Goal: Transaction & Acquisition: Purchase product/service

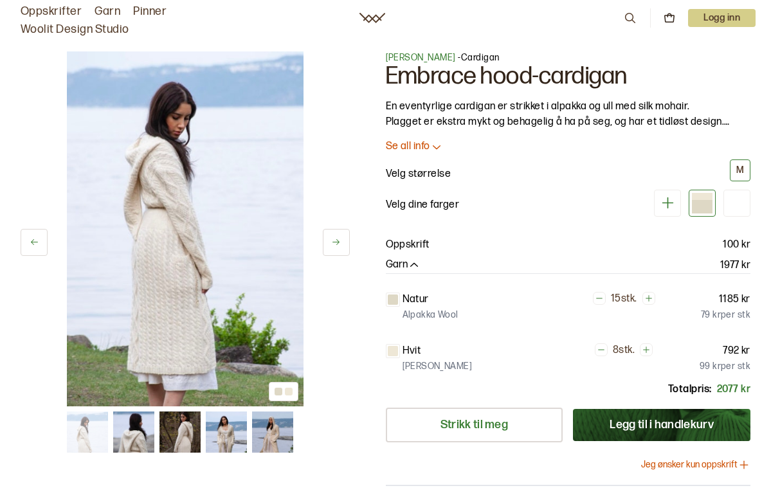
click at [132, 432] on img at bounding box center [133, 432] width 41 height 41
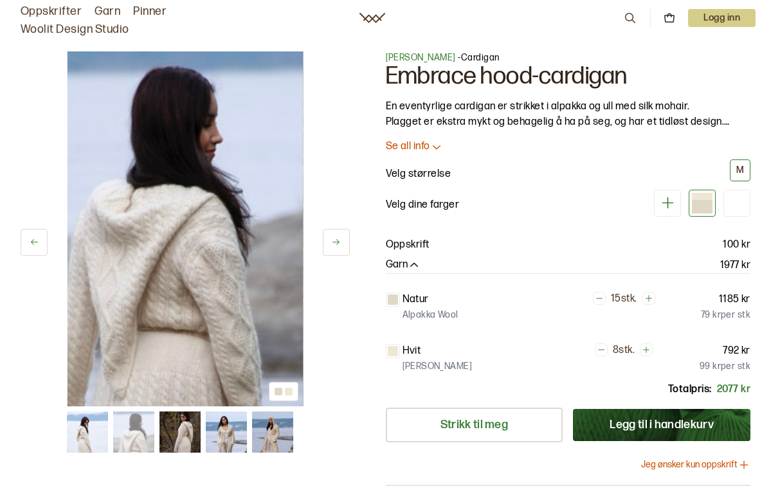
click at [181, 421] on img at bounding box center [179, 432] width 41 height 41
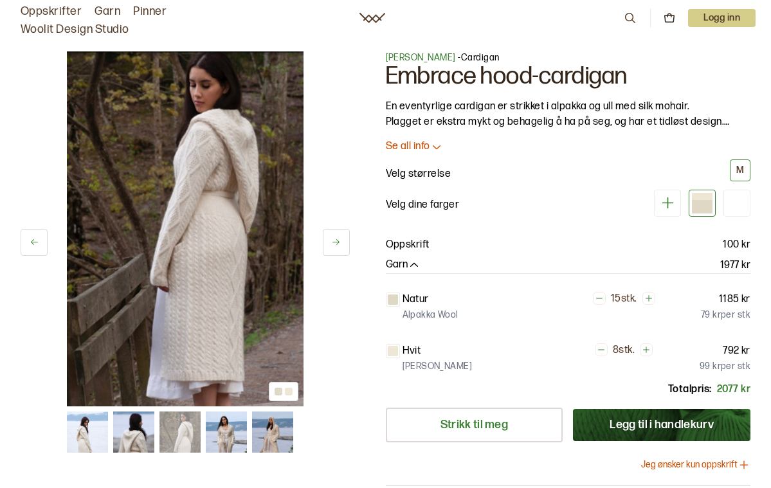
click at [224, 424] on img at bounding box center [226, 432] width 41 height 41
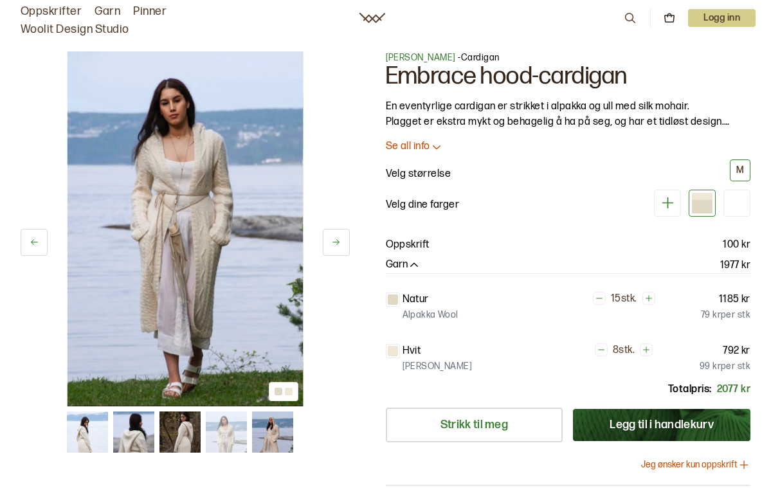
click at [273, 428] on img at bounding box center [272, 432] width 41 height 41
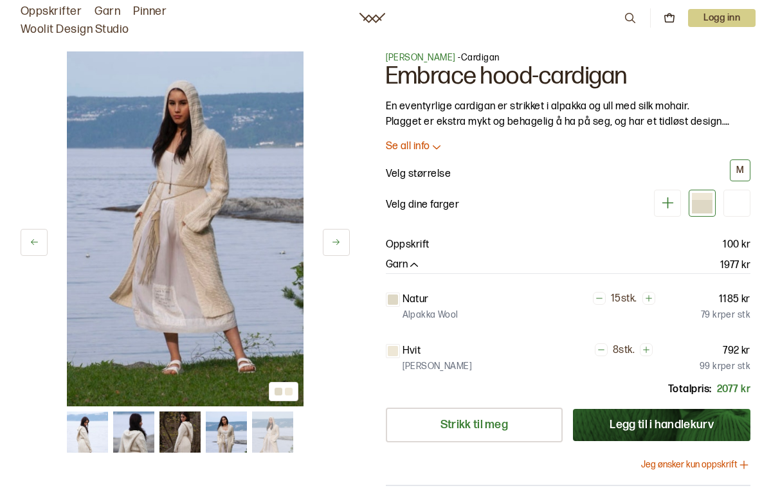
click at [426, 55] on span "[PERSON_NAME]" at bounding box center [421, 57] width 70 height 11
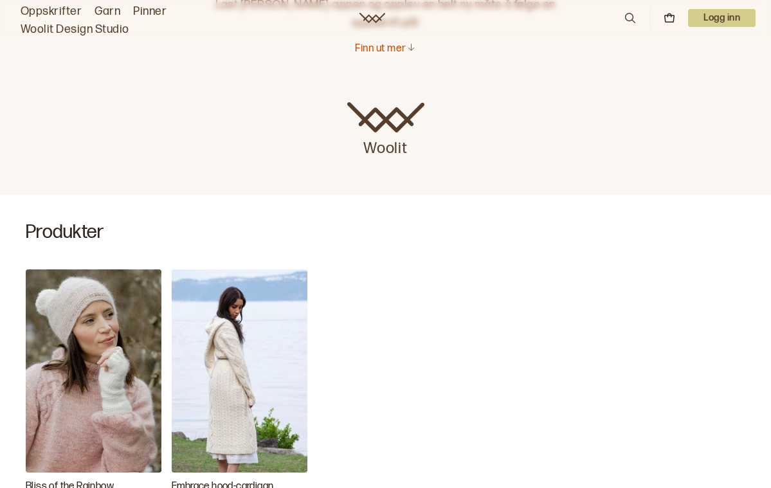
scroll to position [171, 0]
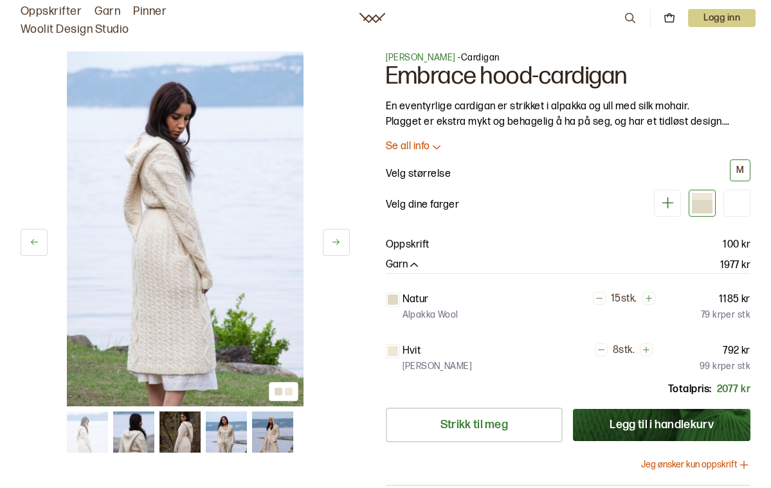
click at [51, 6] on link "Oppskrifter" at bounding box center [51, 12] width 61 height 18
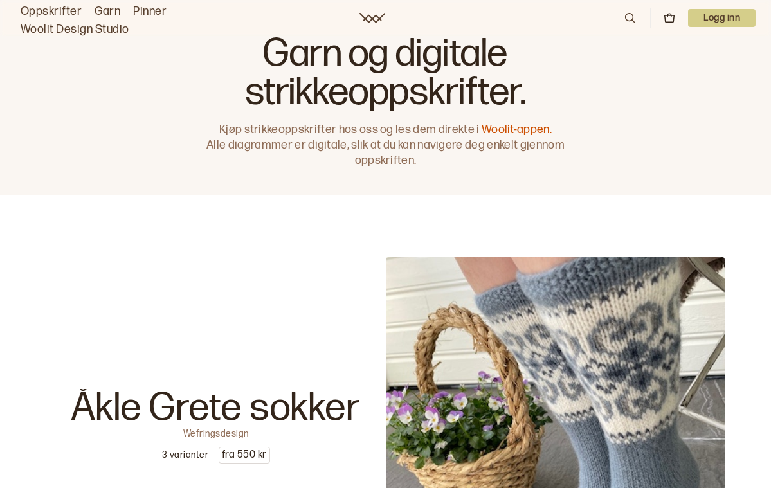
click at [80, 28] on link "Woolit Design Studio" at bounding box center [75, 30] width 109 height 18
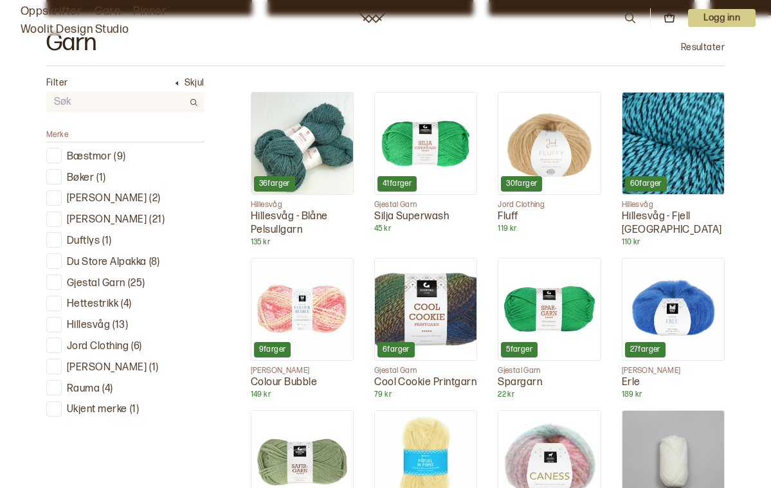
scroll to position [365, 0]
click at [99, 340] on p "Jord Clothing" at bounding box center [98, 347] width 62 height 14
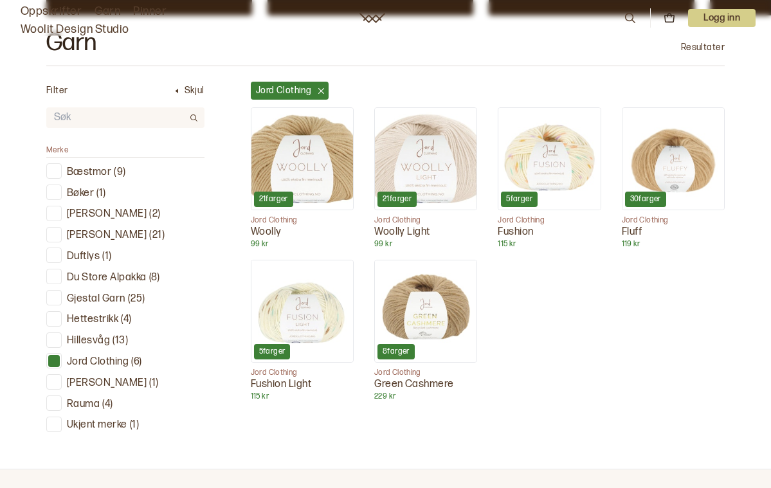
click at [92, 379] on p "Øyunn Krogh" at bounding box center [107, 384] width 80 height 14
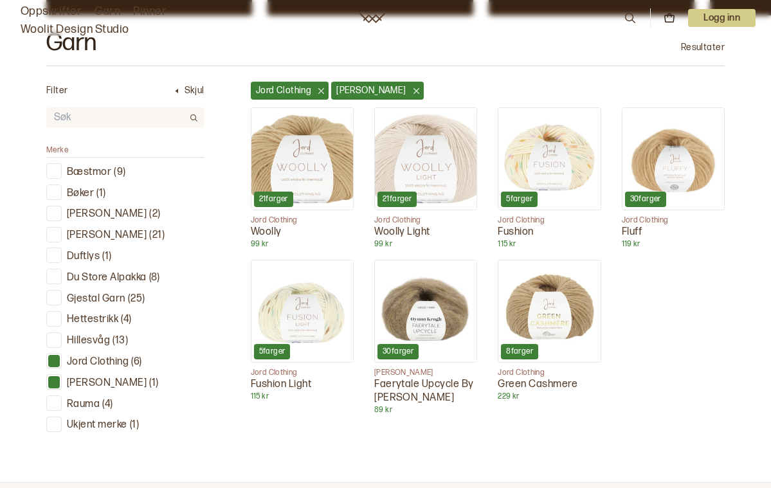
click at [87, 377] on p "Øyunn Krogh" at bounding box center [107, 384] width 80 height 14
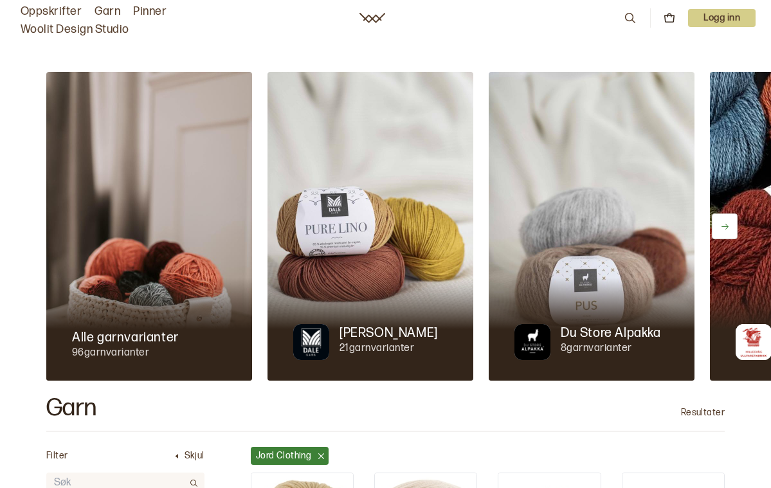
click at [727, 226] on icon at bounding box center [724, 227] width 7 height 6
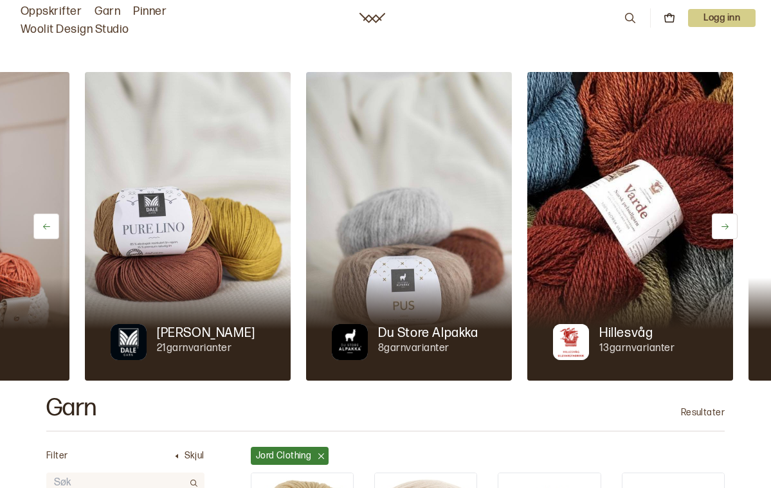
scroll to position [0, 221]
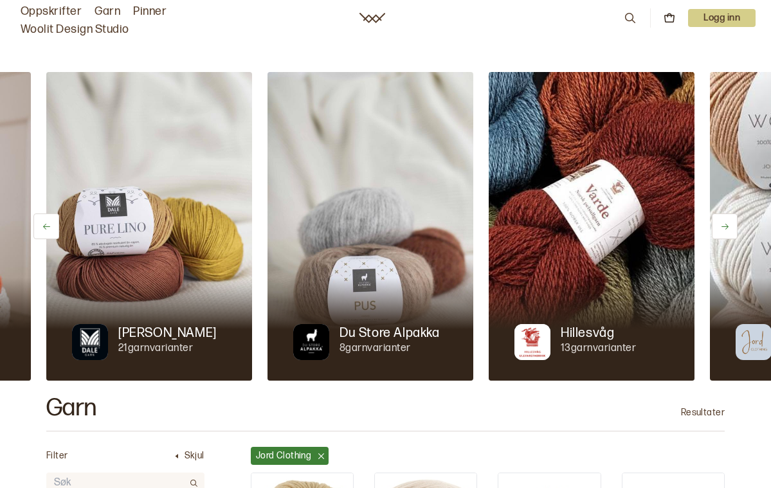
click at [730, 223] on button at bounding box center [725, 226] width 26 height 26
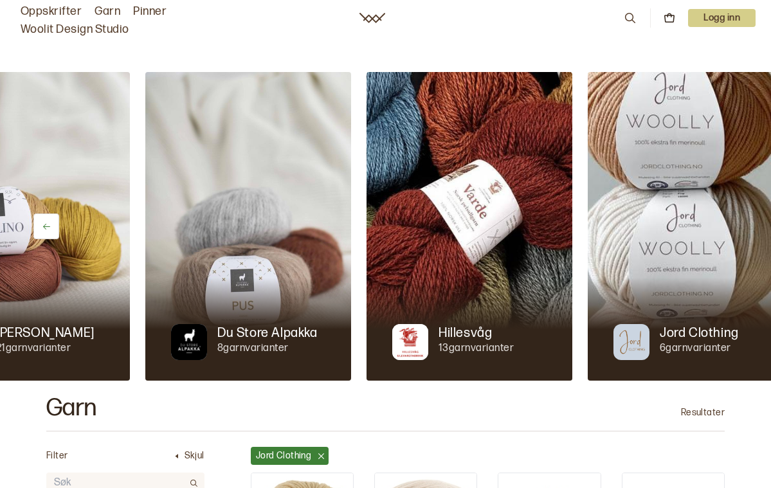
scroll to position [0, 366]
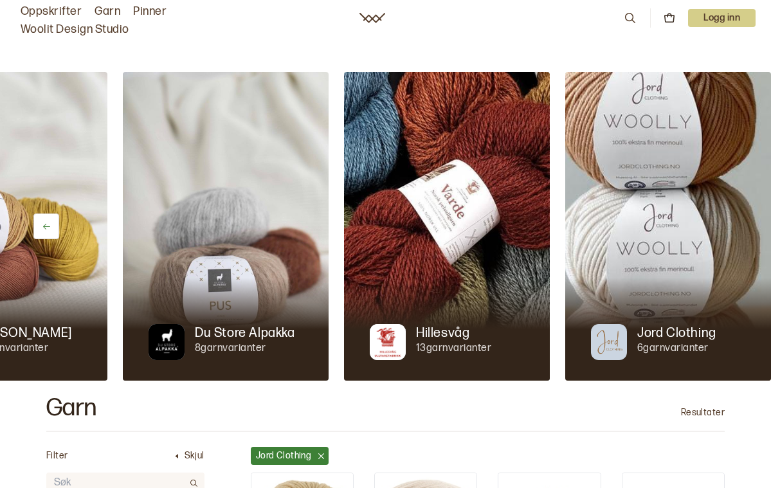
click at [730, 218] on img at bounding box center [668, 226] width 206 height 309
click at [440, 332] on p "Hillesvåg" at bounding box center [442, 333] width 53 height 18
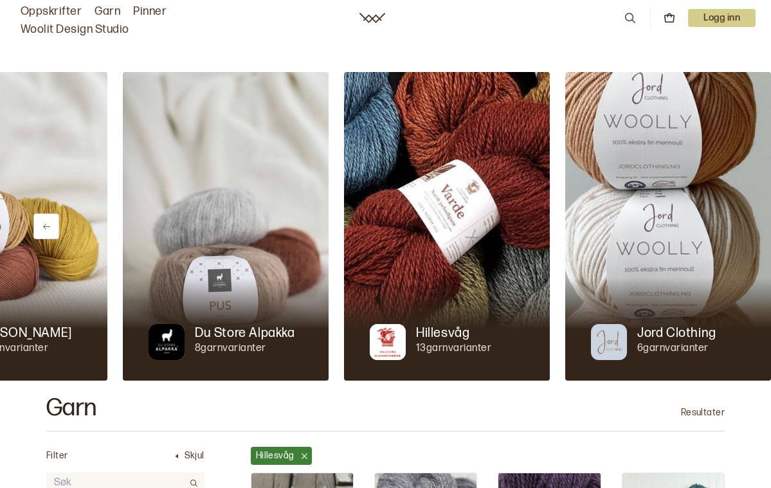
click at [444, 230] on img at bounding box center [447, 226] width 206 height 309
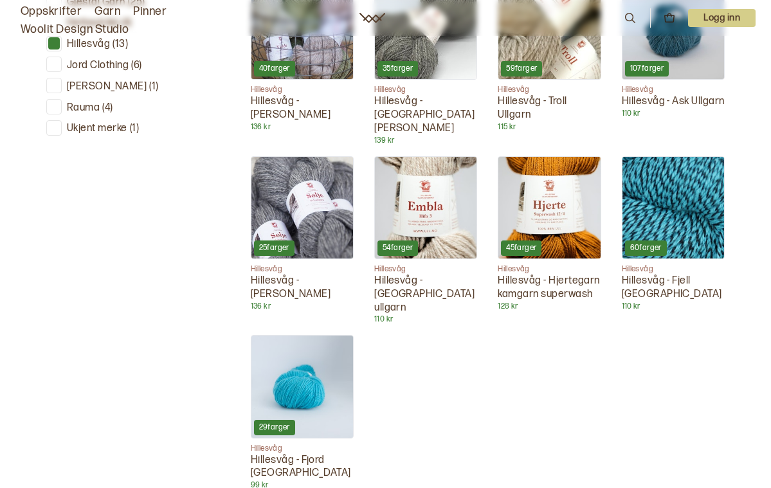
scroll to position [660, 0]
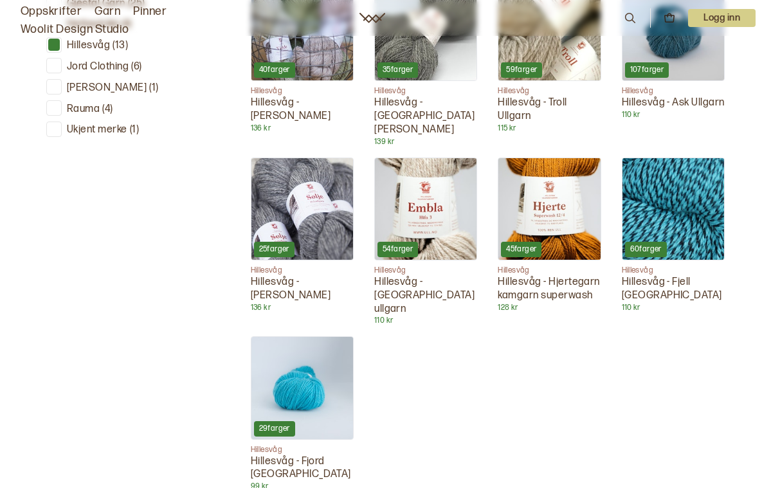
click at [275, 455] on p "Hillesvåg - Fjord Sokkegarn" at bounding box center [302, 468] width 103 height 27
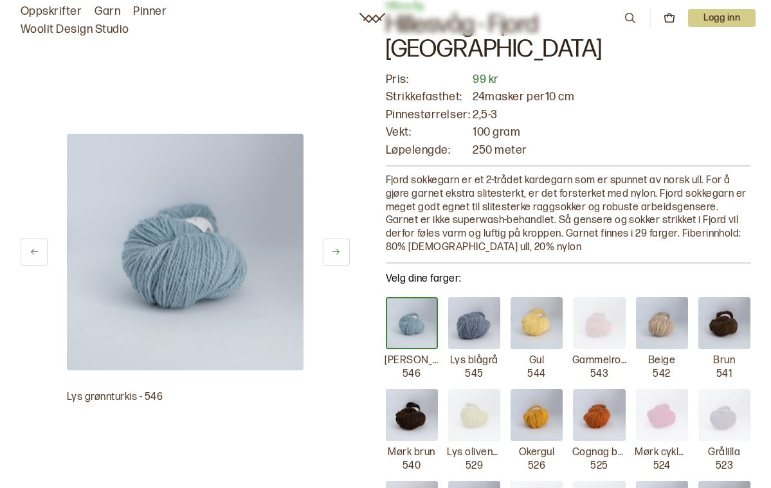
scroll to position [72, 0]
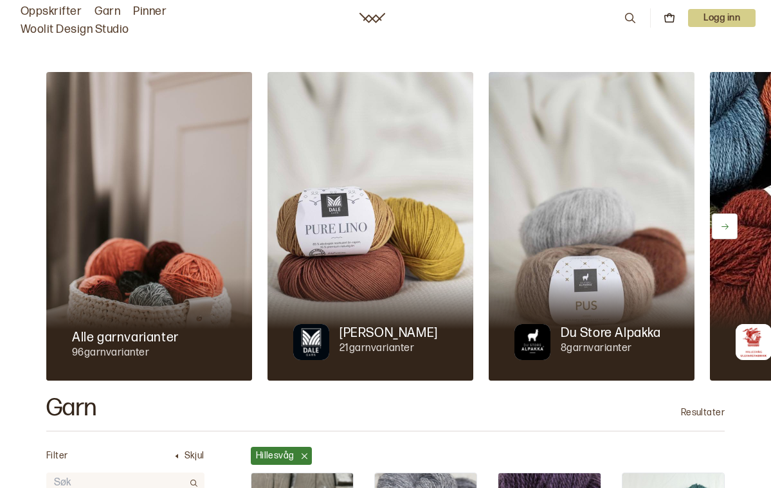
click at [426, 299] on div at bounding box center [370, 329] width 206 height 103
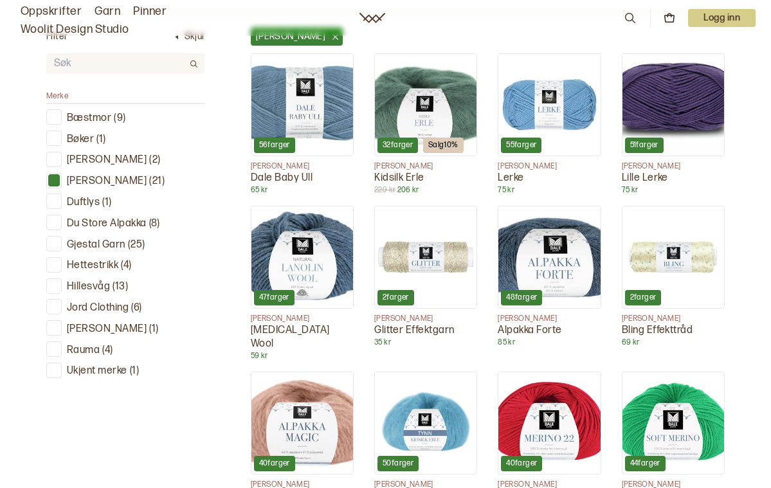
scroll to position [422, 0]
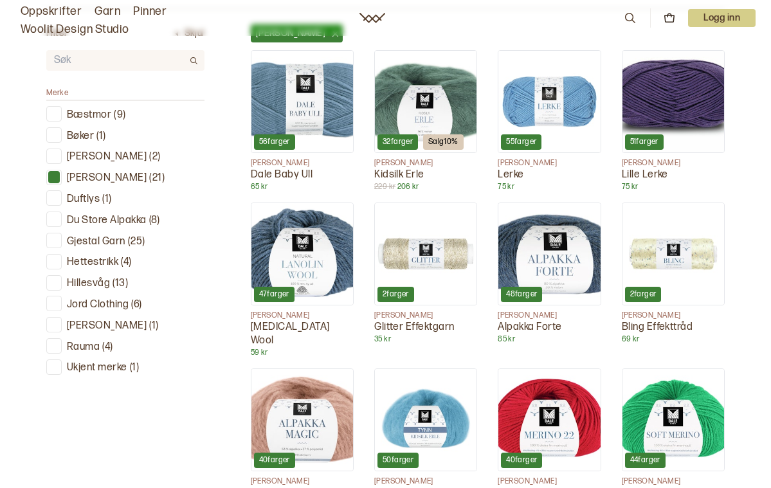
click at [396, 173] on p "Kidsilk Erle" at bounding box center [425, 175] width 103 height 14
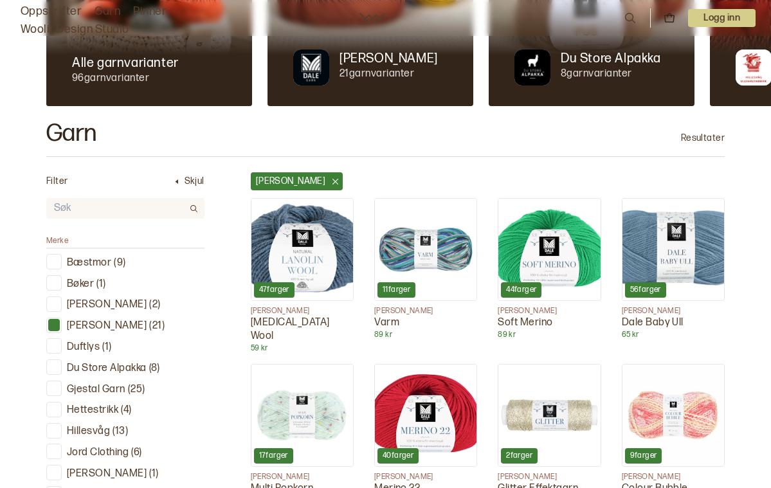
scroll to position [276, 0]
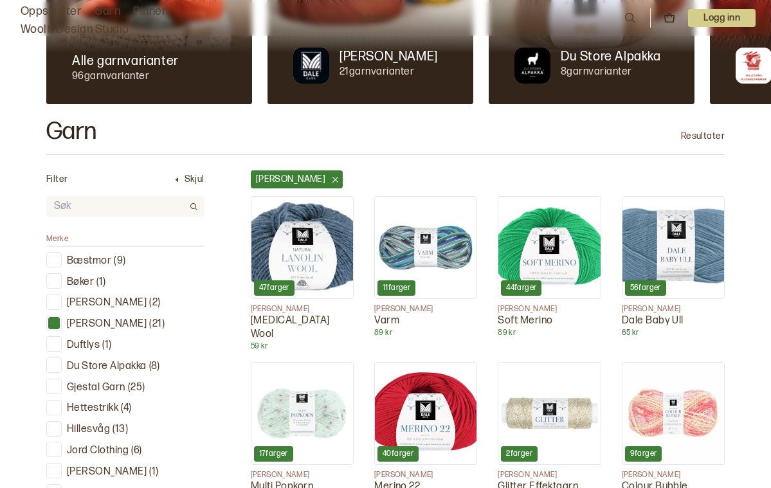
click at [345, 257] on img at bounding box center [302, 248] width 102 height 102
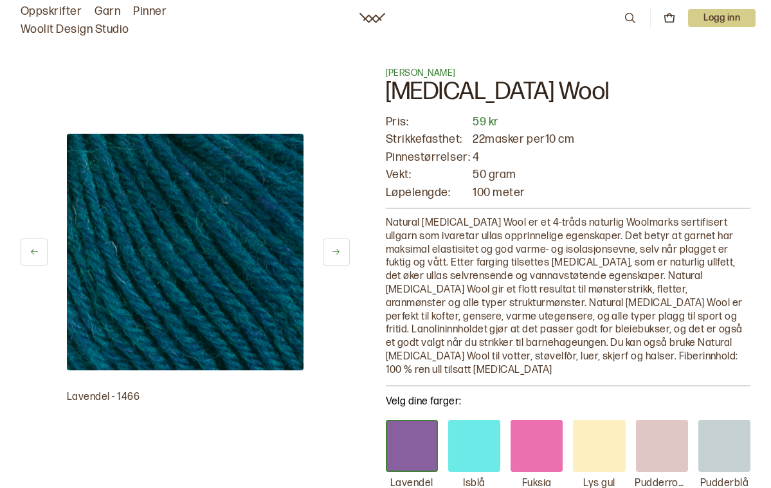
click at [337, 246] on button at bounding box center [336, 252] width 27 height 27
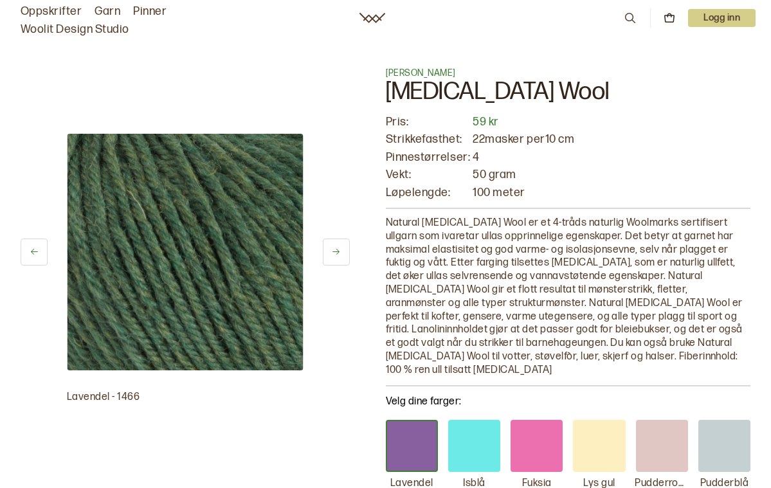
click at [337, 246] on button at bounding box center [336, 252] width 27 height 27
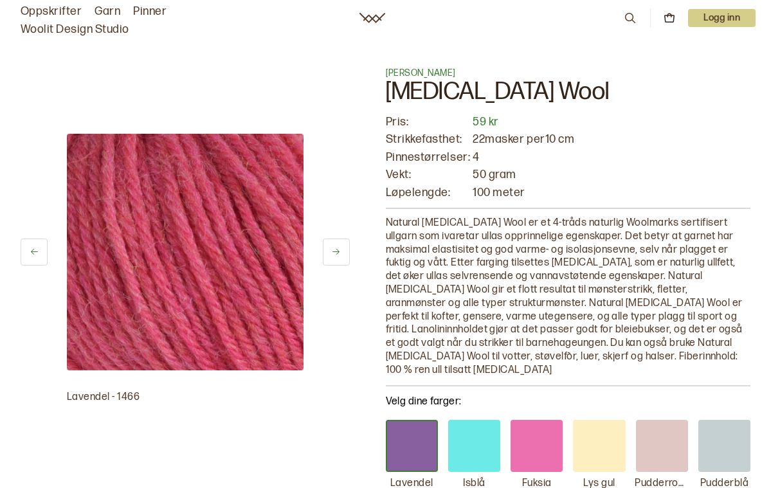
click at [337, 244] on button at bounding box center [336, 252] width 27 height 27
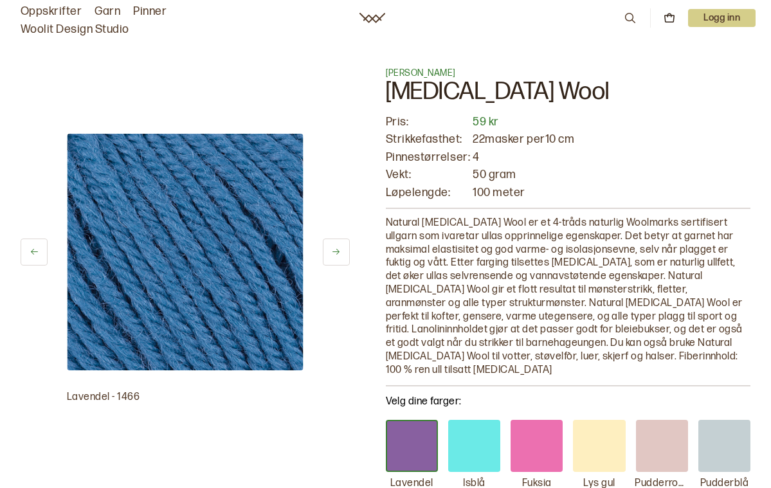
click at [337, 244] on button at bounding box center [336, 252] width 27 height 27
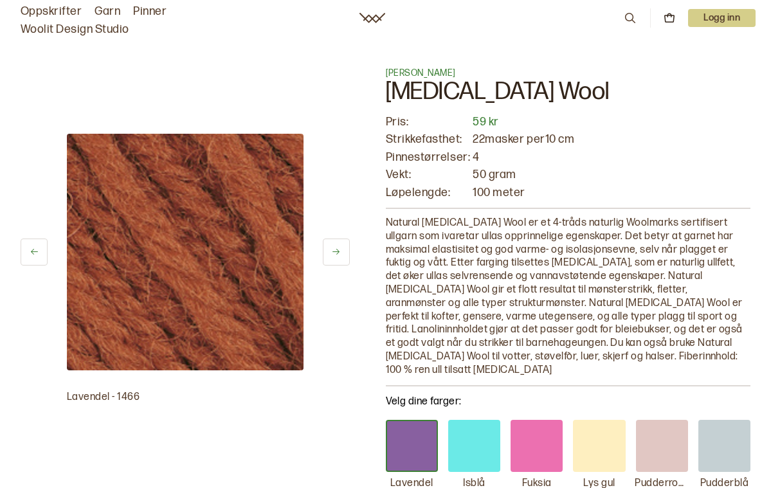
click at [337, 244] on button at bounding box center [336, 252] width 27 height 27
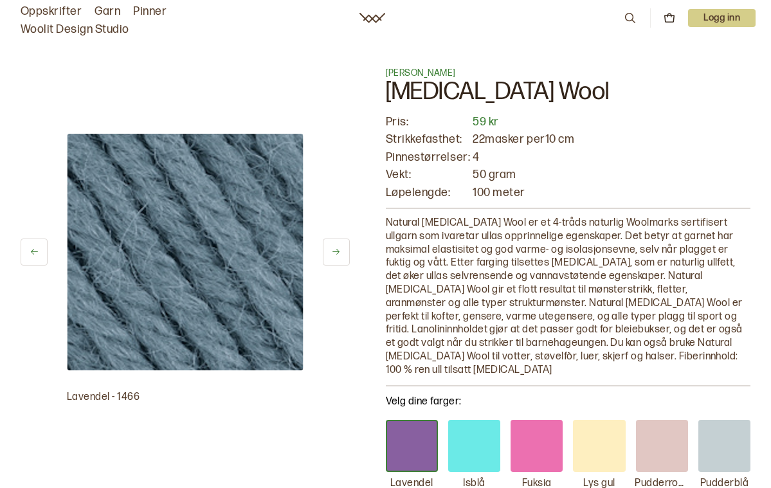
click at [337, 244] on button at bounding box center [336, 252] width 27 height 27
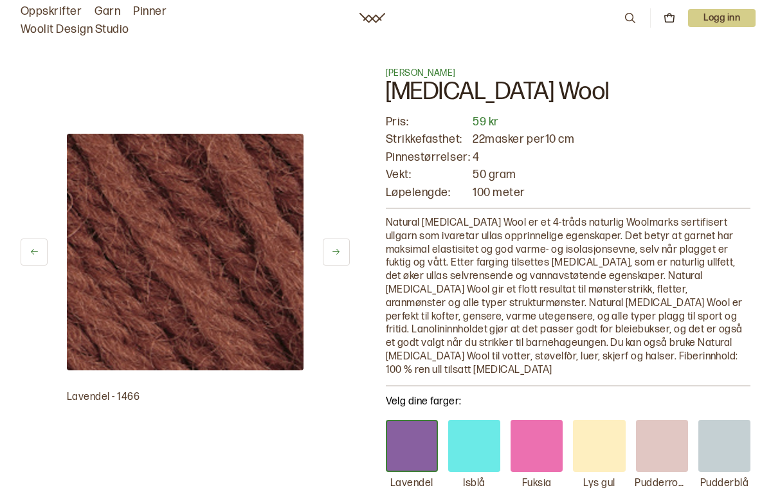
click at [337, 243] on button at bounding box center [336, 252] width 27 height 27
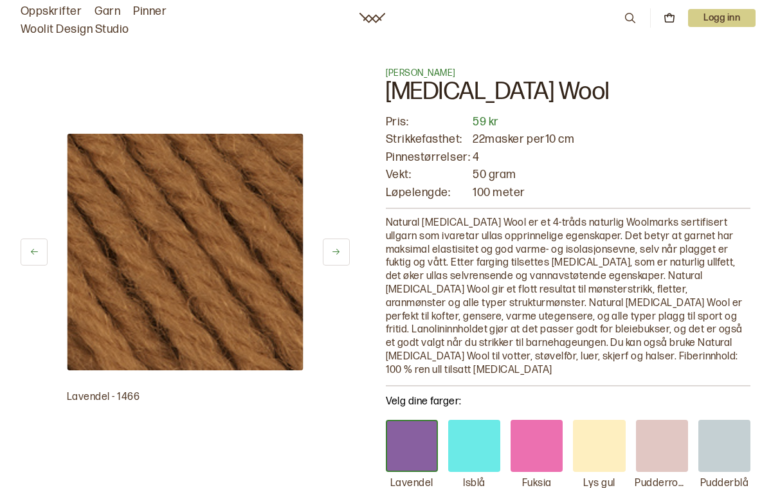
click at [337, 243] on button at bounding box center [336, 252] width 27 height 27
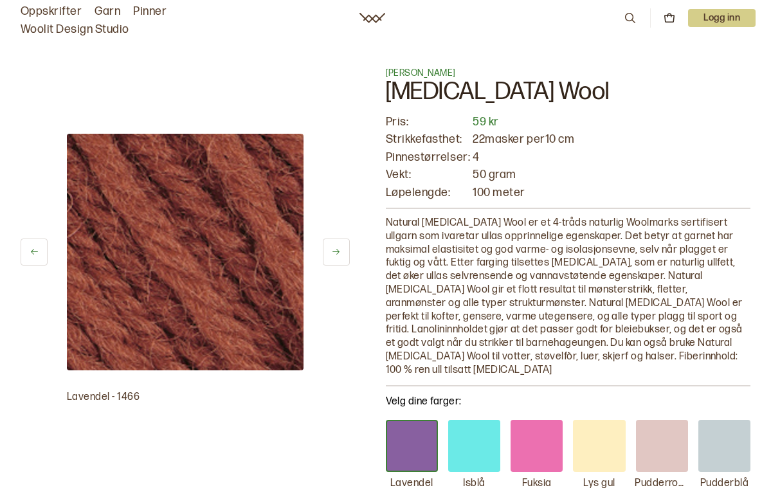
click at [337, 242] on button at bounding box center [336, 252] width 27 height 27
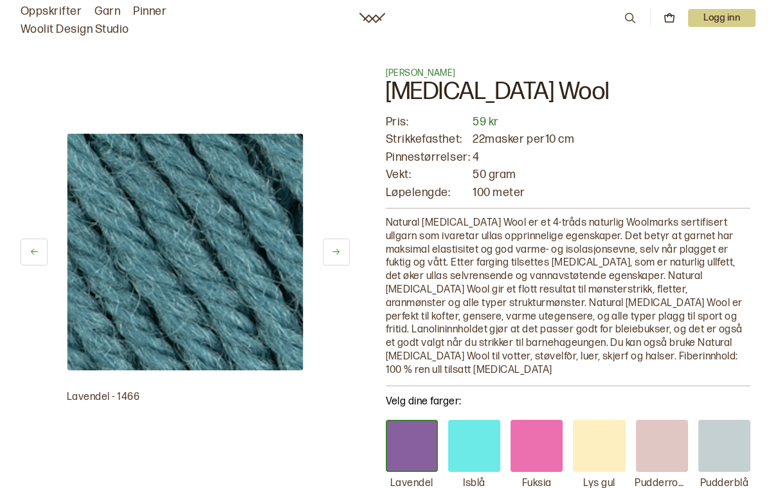
click at [337, 242] on button at bounding box center [336, 252] width 27 height 27
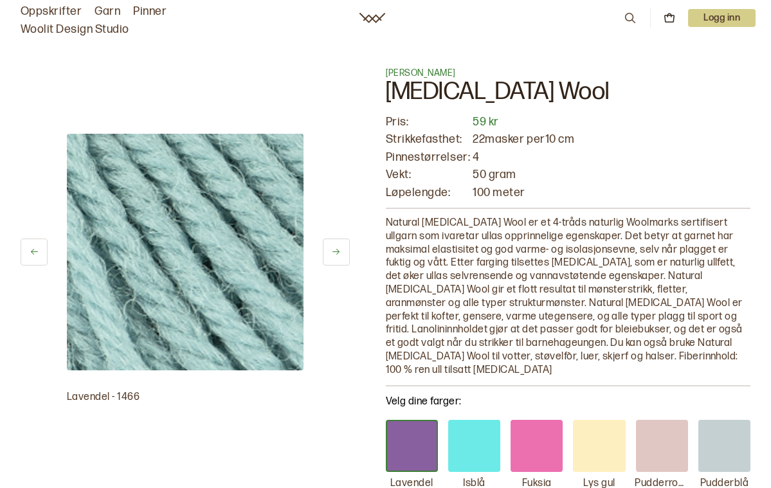
click at [337, 242] on button at bounding box center [336, 252] width 27 height 27
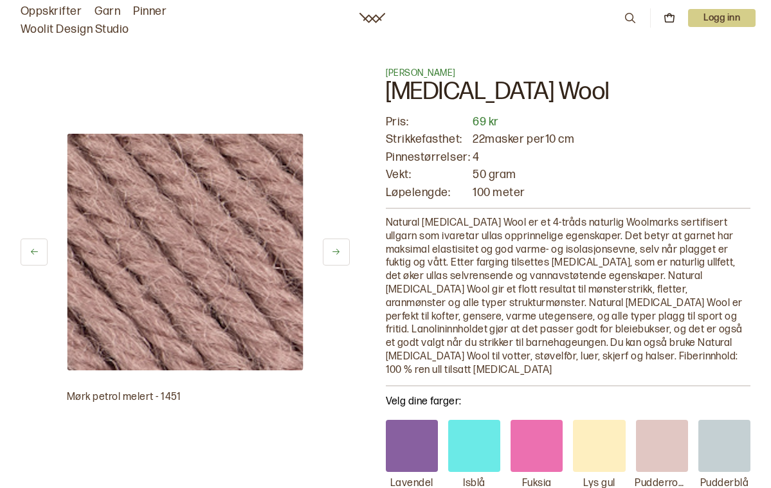
click at [337, 240] on button at bounding box center [336, 252] width 27 height 27
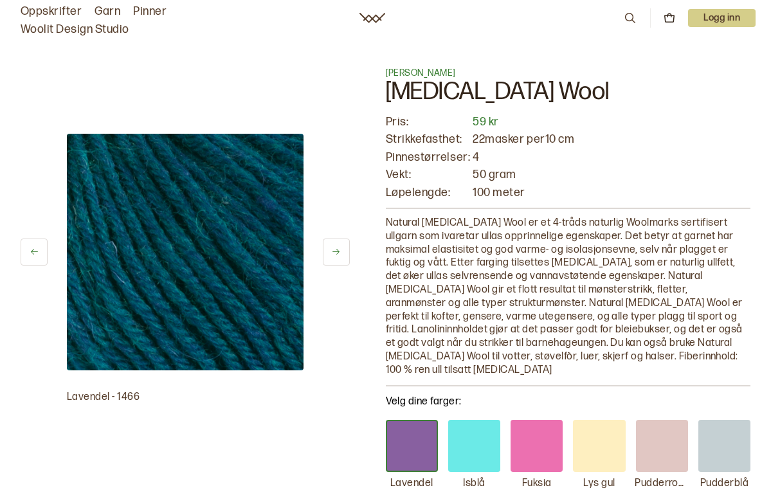
click at [337, 240] on button at bounding box center [336, 252] width 27 height 27
